Goal: Task Accomplishment & Management: Manage account settings

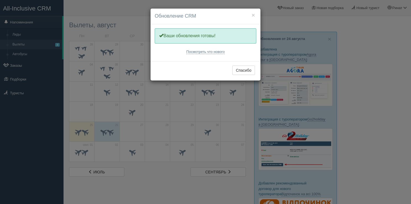
click at [93, 75] on div "× Обновление CRM Одну минутку, обновляем Вашу CRM Ваши обновления готовы! Посмо…" at bounding box center [205, 102] width 411 height 204
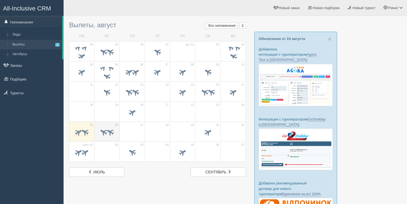
click at [102, 131] on span at bounding box center [103, 132] width 9 height 9
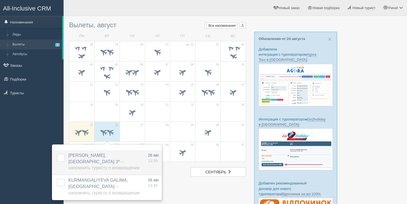
click at [57, 154] on label at bounding box center [57, 154] width 0 height 0
click at [0, 0] on input "checkbox" at bounding box center [0, 0] width 0 height 0
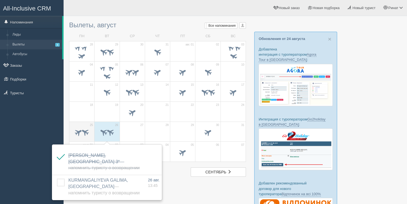
click at [81, 128] on span at bounding box center [78, 132] width 9 height 9
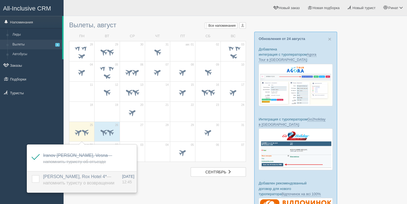
click at [32, 175] on label at bounding box center [32, 175] width 0 height 0
click at [0, 0] on input "checkbox" at bounding box center [0, 0] width 0 height 0
click at [120, 130] on td "27" at bounding box center [132, 132] width 25 height 20
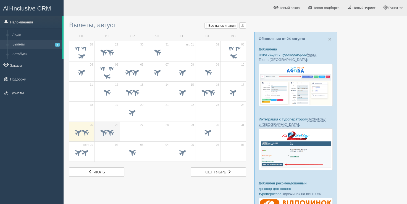
click at [115, 131] on span at bounding box center [106, 132] width 19 height 9
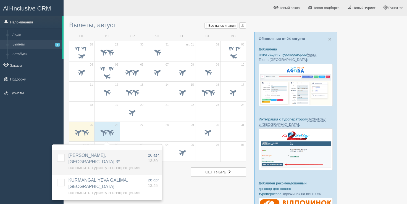
click at [57, 154] on label at bounding box center [57, 154] width 0 height 0
click at [0, 0] on input "checkbox" at bounding box center [0, 0] width 0 height 0
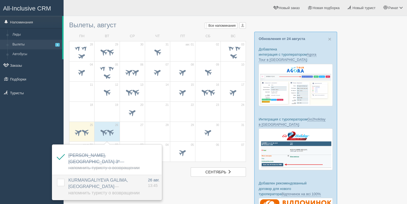
click at [65, 176] on tr "KURMANGALIYEVA GALIMA, Address Beach Resort — Напомнить туристу о возвращении Д…" at bounding box center [106, 187] width 109 height 25
click at [57, 179] on label at bounding box center [57, 179] width 0 height 0
click at [0, 0] on input "checkbox" at bounding box center [0, 0] width 0 height 0
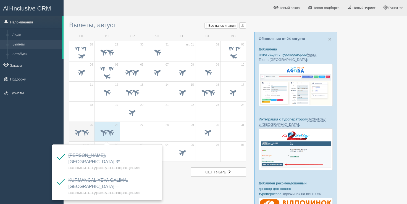
click at [76, 131] on span at bounding box center [78, 132] width 9 height 9
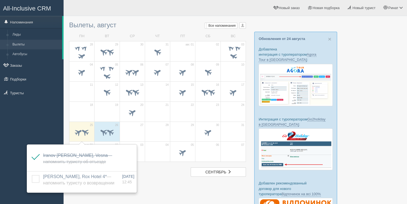
click at [46, 119] on div "All-Inclusive CRM Напоминания Лиды Вылеты Автобусы" at bounding box center [32, 102] width 64 height 204
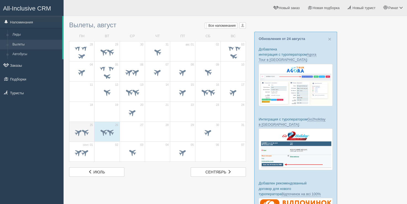
click at [71, 133] on td "25" at bounding box center [81, 132] width 25 height 20
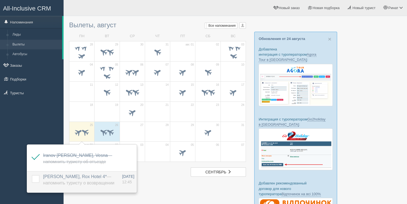
click at [32, 175] on label at bounding box center [32, 175] width 0 height 0
click at [0, 0] on input "checkbox" at bounding box center [0, 0] width 0 height 0
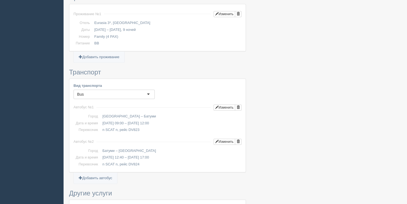
scroll to position [276, 0]
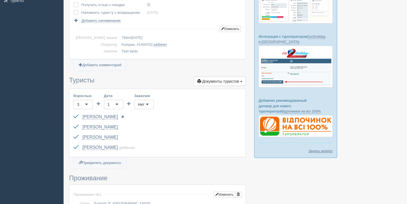
scroll to position [55, 0]
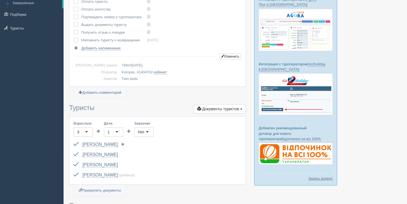
click at [130, 69] on td "Kompas, # 1404702 , кабинет" at bounding box center [180, 72] width 122 height 7
click at [139, 71] on span "1404702" at bounding box center [146, 72] width 14 height 4
copy span "1404702"
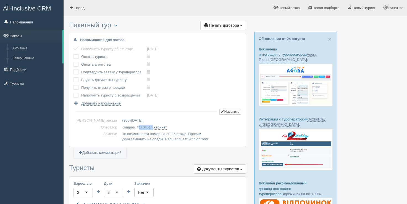
click at [139, 128] on span "1404514" at bounding box center [146, 127] width 14 height 4
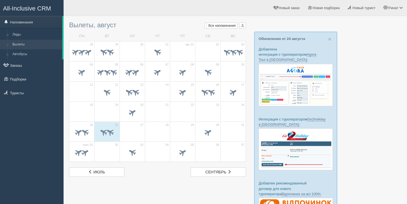
click at [173, 26] on h3 "Вылеты, август Мои напоминания Мои Все напоминания Все Все напоминания Все Мои …" at bounding box center [157, 25] width 177 height 7
click at [108, 28] on h3 "Вылеты, август Мои напоминания Мои Все напоминания Все Все напоминания Все Мои …" at bounding box center [157, 25] width 177 height 7
click at [247, 136] on div at bounding box center [235, 133] width 332 height 228
click at [222, 108] on td "24" at bounding box center [232, 112] width 25 height 20
click at [184, 10] on ul "[PERSON_NAME] Мой профиль Моя аналитика Для туристов Помощь Выход" at bounding box center [287, 8] width 240 height 16
